Goal: Task Accomplishment & Management: Manage account settings

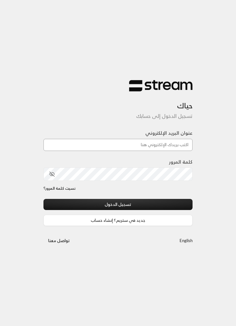
type input "aihtiwa.1991@hotmail.com"
click at [118, 205] on button "تسجيل الدخول" at bounding box center [118, 204] width 149 height 11
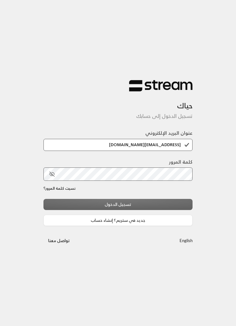
click at [154, 207] on div "تسجيل الدخول جديد في ستريم؟ إنشاء حساب" at bounding box center [118, 212] width 149 height 27
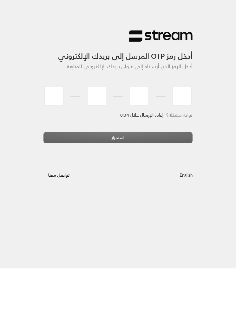
click at [211, 125] on div "أدخل رمز OTP المرسل إلى بريدك الإلكتروني أدخل الرمز الذي أرسلناه إلى عنوان بريد…" at bounding box center [118, 163] width 236 height 326
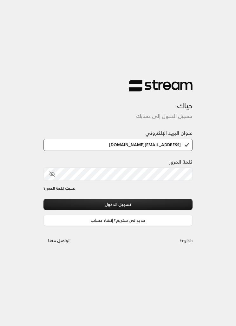
type input "[EMAIL_ADDRESS][DOMAIN_NAME]"
click at [156, 204] on button "تسجيل الدخول" at bounding box center [118, 204] width 149 height 11
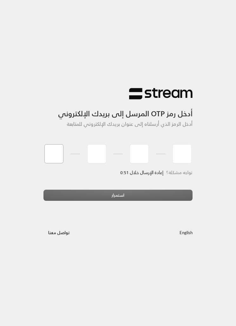
click at [55, 153] on input "tel" at bounding box center [53, 153] width 19 height 19
type input "5"
type input "1"
type input "2"
type input "1"
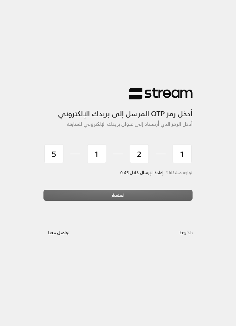
click at [116, 193] on div "استمرار" at bounding box center [118, 198] width 149 height 16
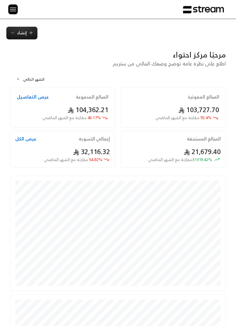
click at [13, 10] on img at bounding box center [13, 9] width 8 height 8
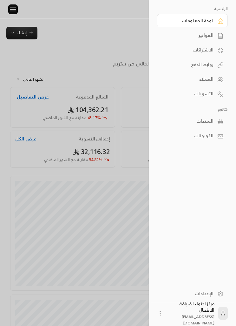
click at [215, 33] on link "الفواتير" at bounding box center [192, 35] width 71 height 13
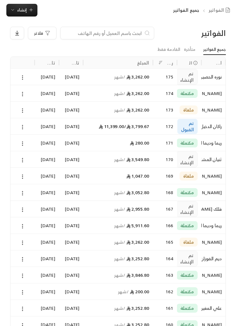
scroll to position [22, 0]
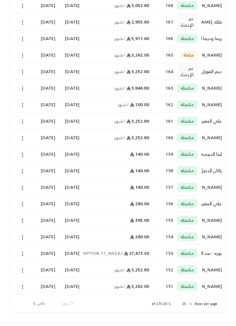
click at [37, 305] on button "تالي" at bounding box center [38, 303] width 18 height 11
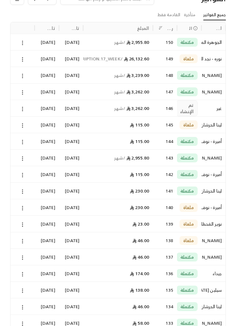
scroll to position [40, 0]
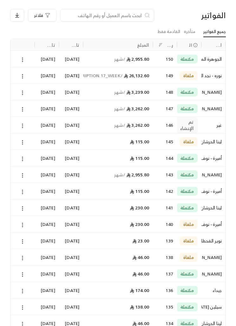
click at [26, 126] on button at bounding box center [22, 125] width 7 height 7
click at [30, 141] on li "عرض" at bounding box center [29, 141] width 15 height 11
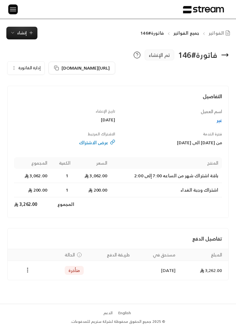
click at [13, 66] on icon "button" at bounding box center [13, 67] width 5 height 5
click at [46, 95] on span "إلغاء" at bounding box center [44, 97] width 7 height 5
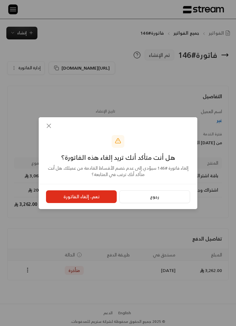
click at [90, 203] on button "نعم، إلغاء الفاتورة" at bounding box center [81, 196] width 71 height 13
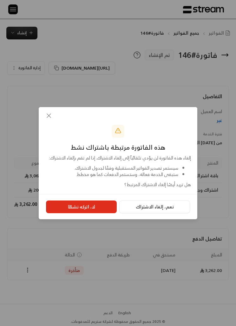
click at [151, 213] on button "نعم، إلغاء الاشتراك" at bounding box center [154, 206] width 71 height 13
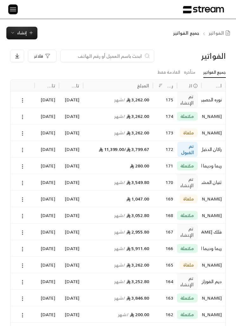
click at [22, 200] on icon at bounding box center [23, 200] width 6 height 6
click at [31, 215] on li "عرض" at bounding box center [29, 215] width 15 height 11
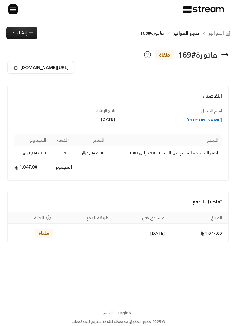
click at [15, 267] on div "فاتورة # 169 ملغاة [URL][DOMAIN_NAME] التفاصيل اسم العميل [PERSON_NAME] تاريخ ا…" at bounding box center [118, 171] width 236 height 264
click at [30, 28] on button "إنشاء" at bounding box center [21, 33] width 31 height 13
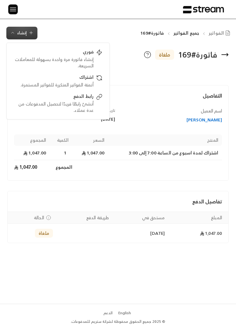
click at [128, 27] on div "الفواتير جميع الفواتير فاتورة#169 إنشاء فوري إنشاء فاتورة مرة واحدة بسهولة للمع…" at bounding box center [118, 33] width 236 height 13
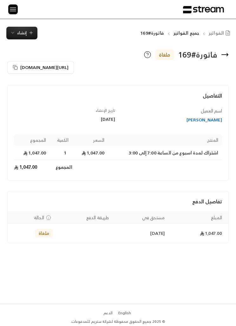
click at [69, 67] on span "[URL][DOMAIN_NAME]" at bounding box center [44, 67] width 48 height 8
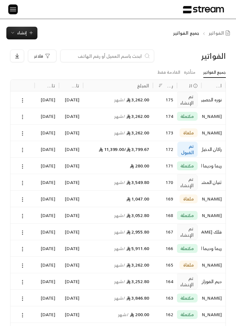
click at [17, 97] on div at bounding box center [22, 99] width 17 height 16
click at [213, 68] on link "جميع الفواتير" at bounding box center [215, 72] width 23 height 10
click at [23, 94] on div at bounding box center [22, 99] width 17 height 16
click at [24, 98] on icon at bounding box center [23, 101] width 6 height 6
click at [29, 117] on li "عرض" at bounding box center [29, 116] width 15 height 11
